Goal: Transaction & Acquisition: Purchase product/service

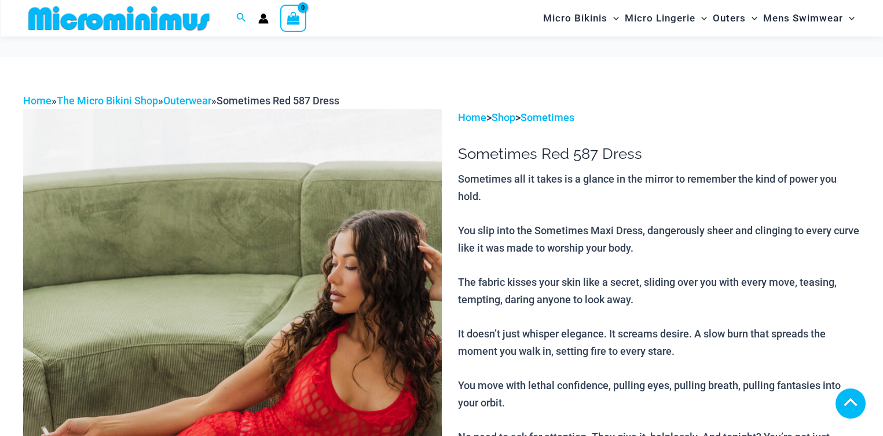
scroll to position [693, 0]
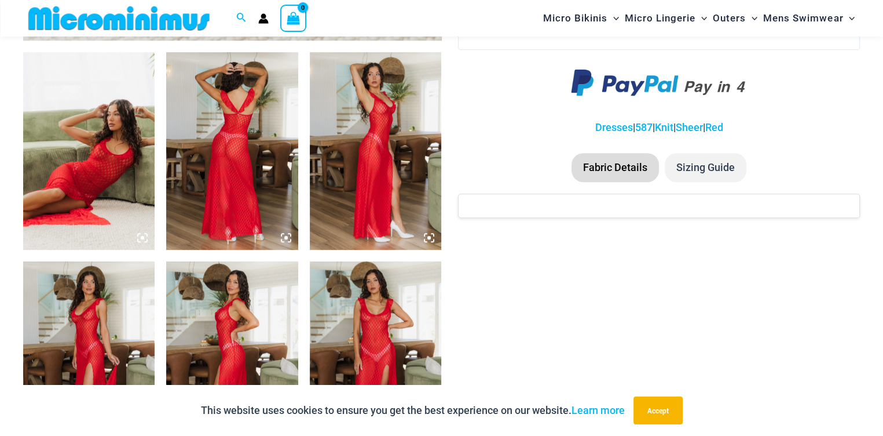
click at [120, 166] on img at bounding box center [88, 151] width 131 height 198
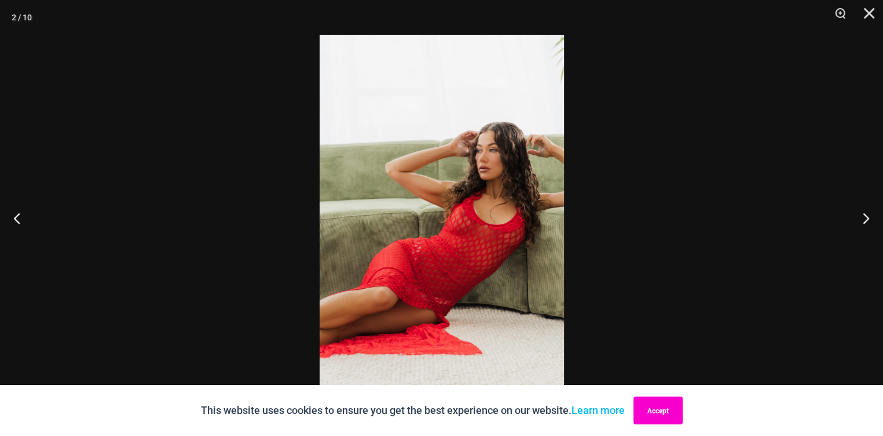
click at [663, 412] on button "Accept" at bounding box center [658, 410] width 49 height 28
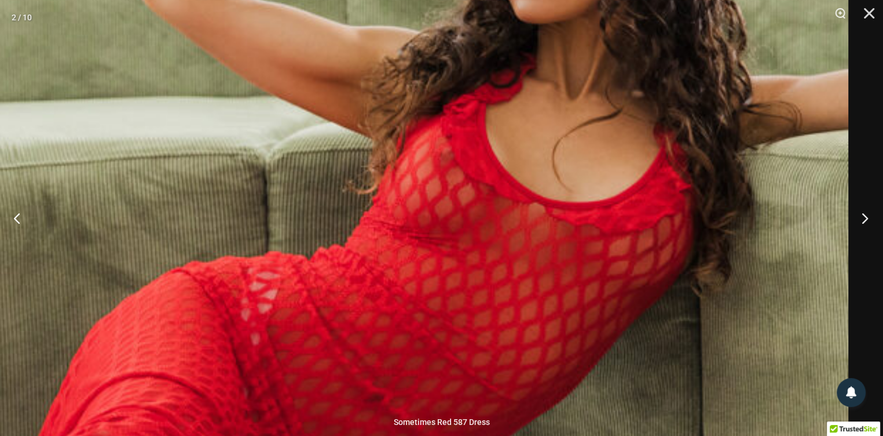
click at [863, 215] on button "Next" at bounding box center [861, 218] width 43 height 58
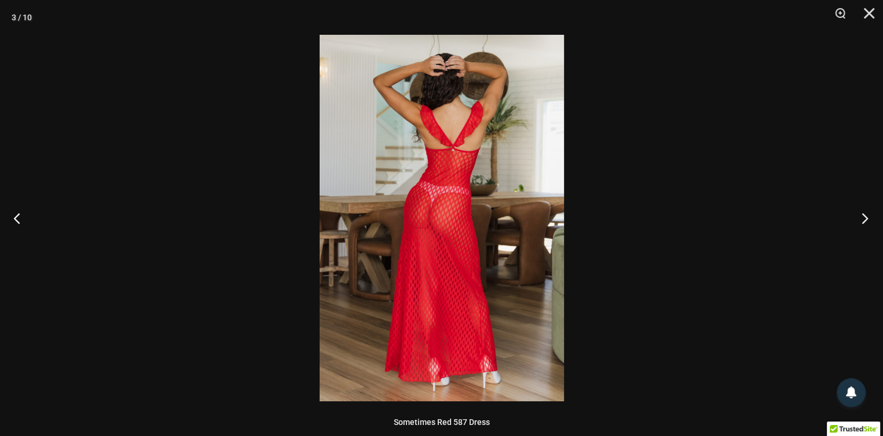
click at [863, 215] on button "Next" at bounding box center [861, 218] width 43 height 58
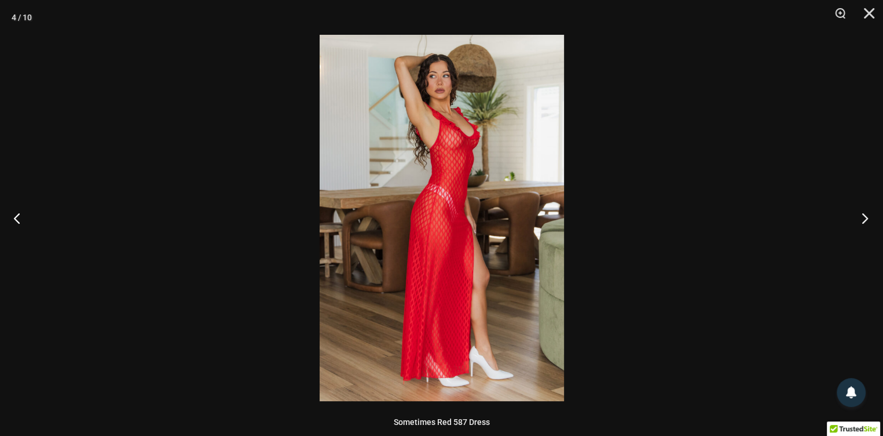
click at [863, 215] on button "Next" at bounding box center [861, 218] width 43 height 58
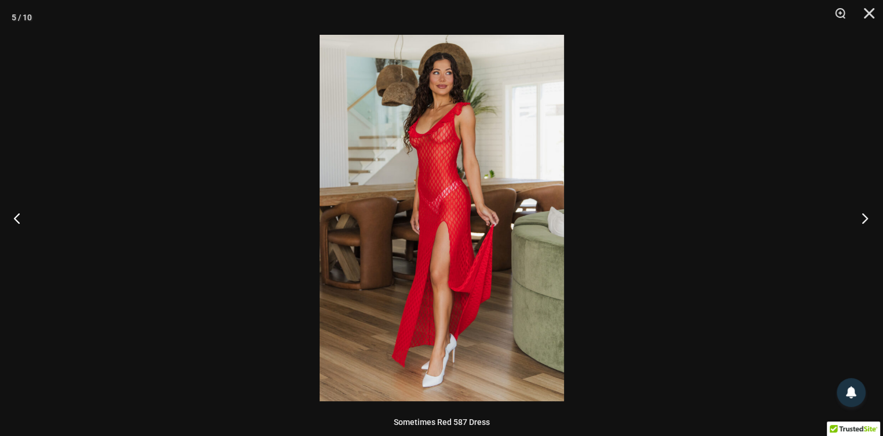
click at [863, 215] on button "Next" at bounding box center [861, 218] width 43 height 58
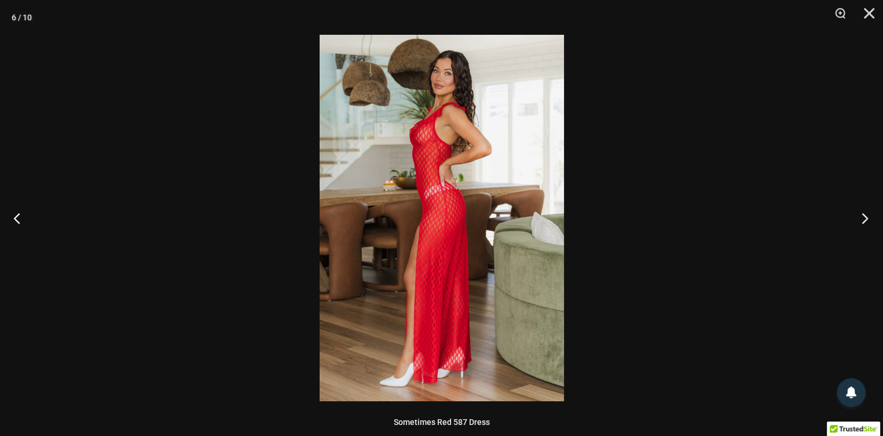
click at [863, 215] on button "Next" at bounding box center [861, 218] width 43 height 58
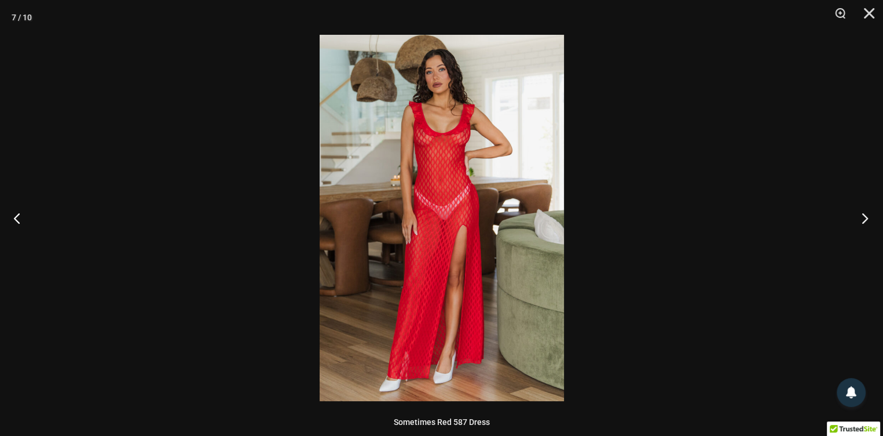
click at [863, 215] on button "Next" at bounding box center [861, 218] width 43 height 58
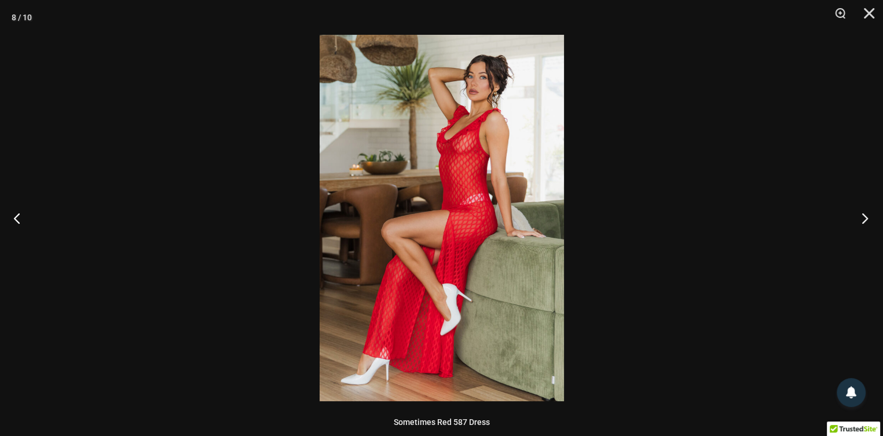
click at [863, 215] on button "Next" at bounding box center [861, 218] width 43 height 58
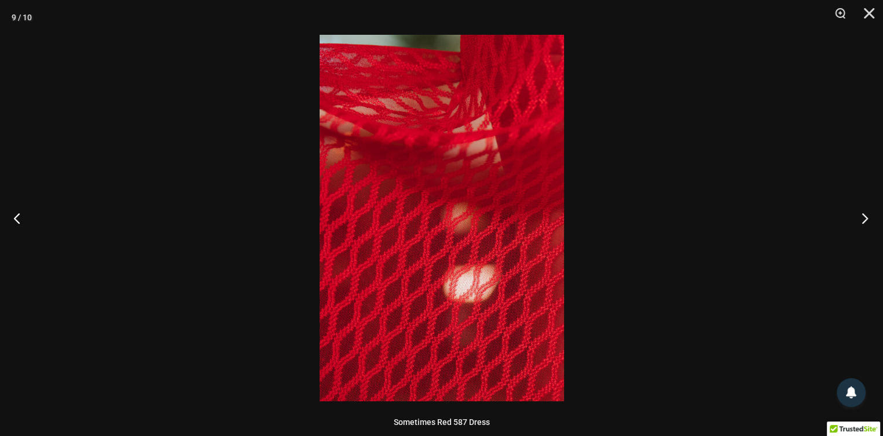
click at [863, 215] on button "Next" at bounding box center [861, 218] width 43 height 58
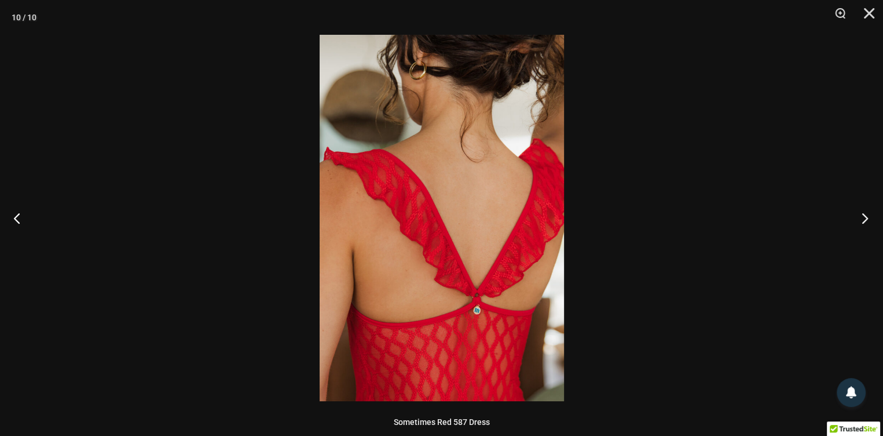
click at [863, 215] on button "Next" at bounding box center [861, 218] width 43 height 58
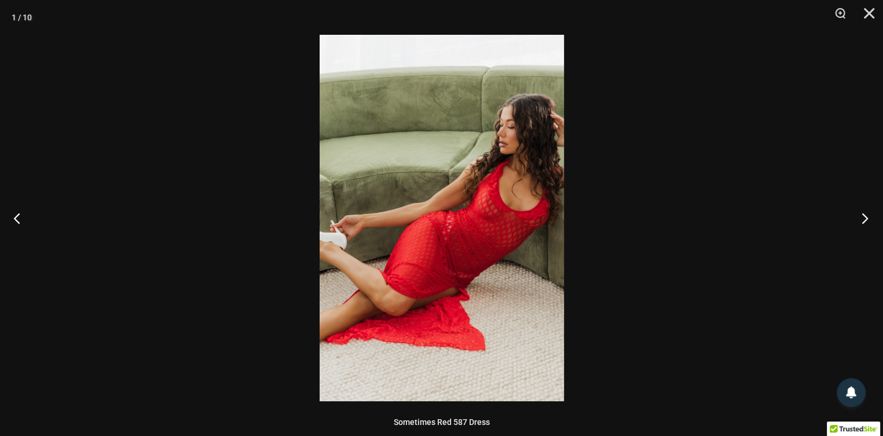
click at [863, 215] on button "Next" at bounding box center [861, 218] width 43 height 58
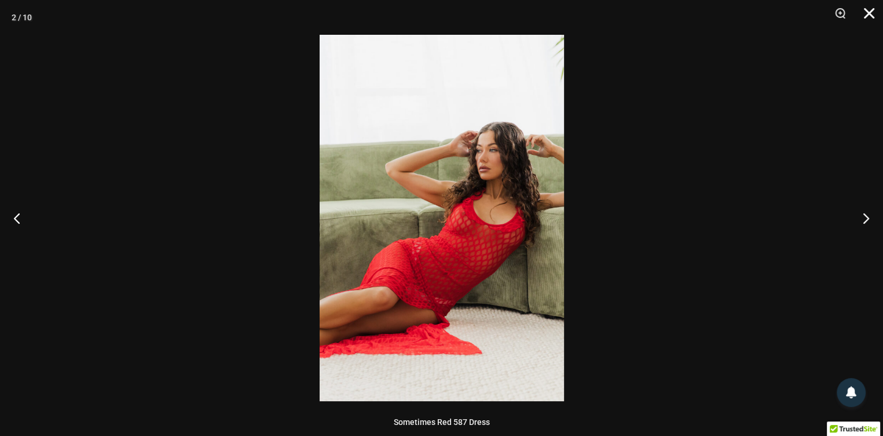
click at [864, 14] on button "Close" at bounding box center [865, 17] width 29 height 35
